Goal: Register for event/course

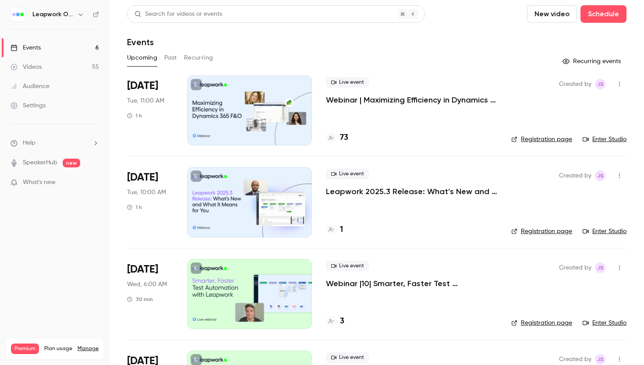
click at [363, 192] on p "Leapwork 2025.3 Release: What’s New and What It Means for You" at bounding box center [411, 191] width 171 height 11
